Goal: Navigation & Orientation: Find specific page/section

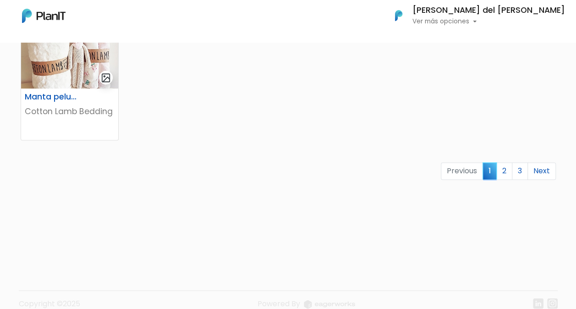
scroll to position [654, 0]
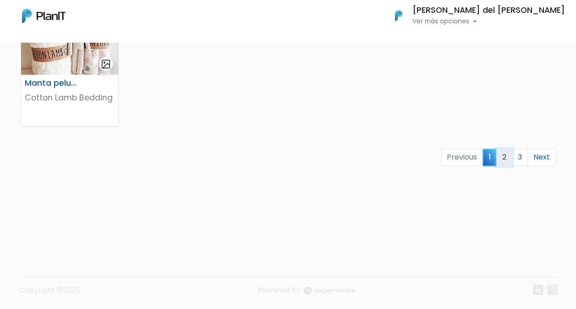
click at [504, 161] on link "2" at bounding box center [504, 156] width 16 height 17
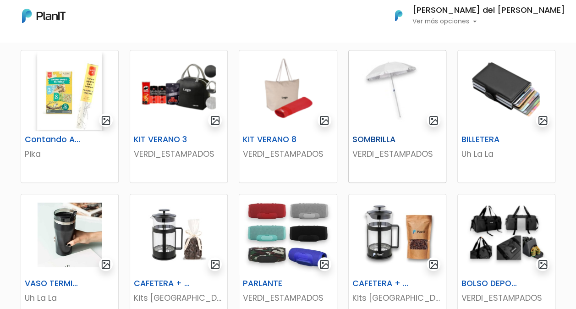
scroll to position [611, 0]
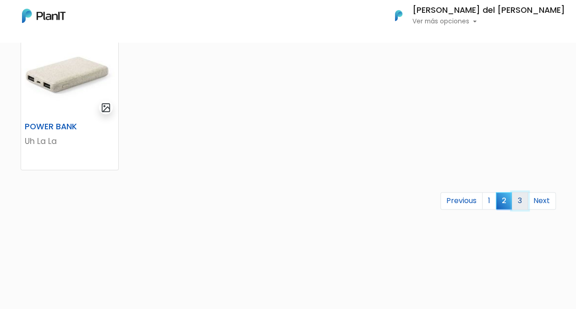
click at [520, 204] on link "3" at bounding box center [520, 200] width 16 height 17
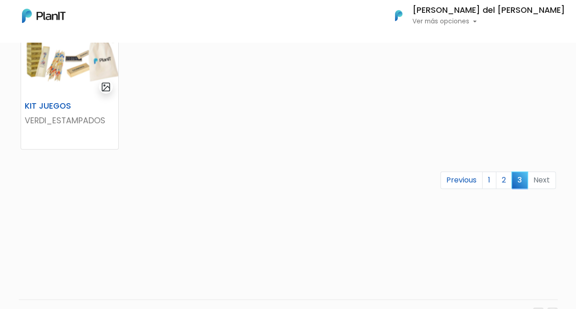
scroll to position [366, 0]
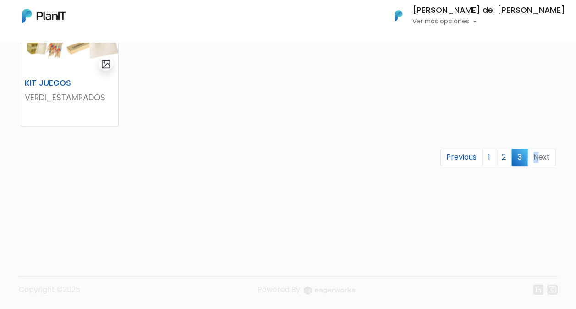
click at [537, 155] on li "Next" at bounding box center [542, 157] width 28 height 18
click at [509, 155] on link "2" at bounding box center [504, 156] width 16 height 17
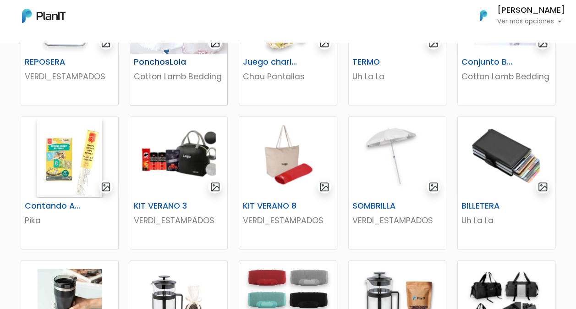
scroll to position [244, 0]
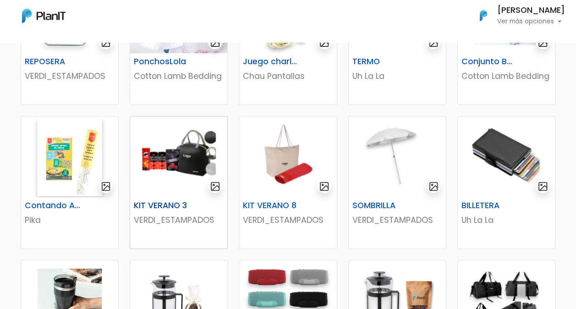
click at [156, 205] on h6 "KIT VERANO 3" at bounding box center [161, 206] width 67 height 10
click at [370, 212] on div "SOMBRILLA" at bounding box center [397, 207] width 101 height 13
